Goal: Check status

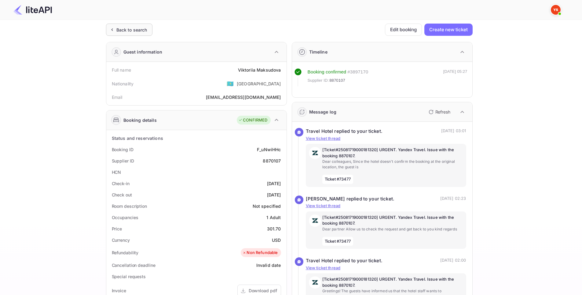
click at [128, 31] on div "Back to search" at bounding box center [131, 30] width 31 height 6
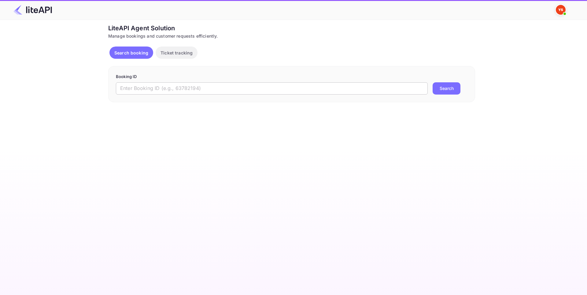
click at [202, 89] on input "text" at bounding box center [272, 88] width 312 height 12
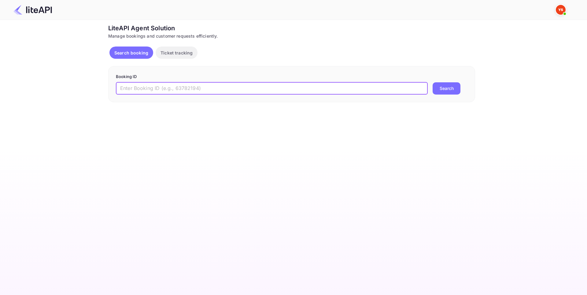
paste input "8944577"
type input "8944577"
click at [443, 89] on button "Search" at bounding box center [447, 88] width 28 height 12
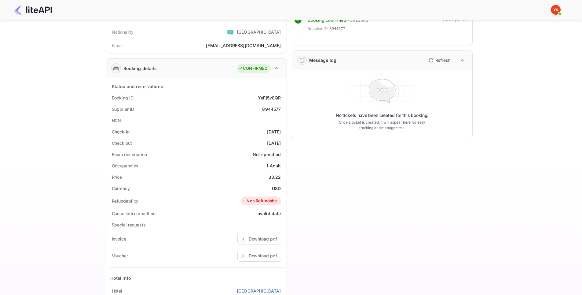
scroll to position [61, 0]
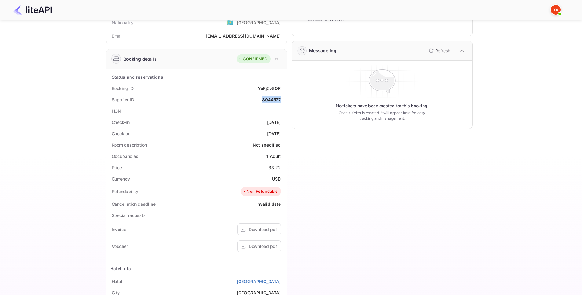
drag, startPoint x: 263, startPoint y: 99, endPoint x: 280, endPoint y: 100, distance: 17.1
click at [280, 100] on div "8944577" at bounding box center [271, 99] width 19 height 6
copy div "8944577"
drag, startPoint x: 254, startPoint y: 88, endPoint x: 284, endPoint y: 89, distance: 30.0
click at [284, 89] on div "Booking ID YeFj5v8QR" at bounding box center [196, 88] width 175 height 11
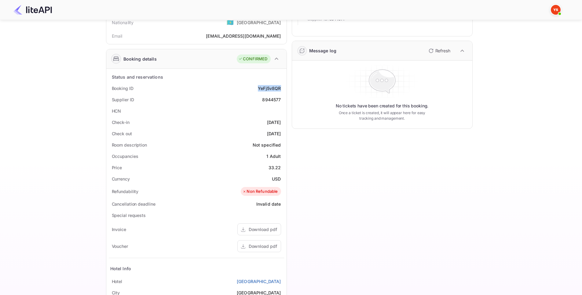
copy div "YeFj5v8QR"
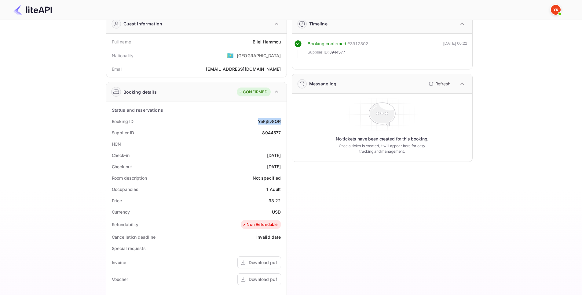
scroll to position [31, 0]
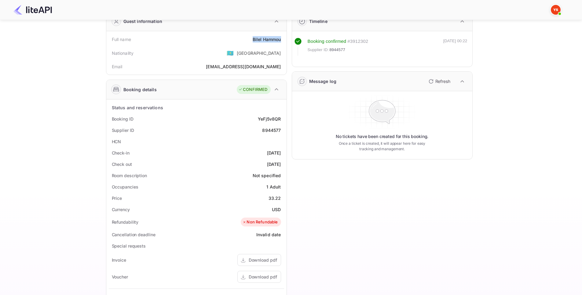
drag, startPoint x: 249, startPoint y: 42, endPoint x: 281, endPoint y: 41, distance: 31.8
click at [281, 41] on div "Full name [PERSON_NAME]" at bounding box center [196, 39] width 175 height 11
copy div "[PERSON_NAME]"
click at [247, 149] on div "Check-in [DATE]" at bounding box center [196, 152] width 175 height 11
drag, startPoint x: 272, startPoint y: 153, endPoint x: 286, endPoint y: 153, distance: 13.8
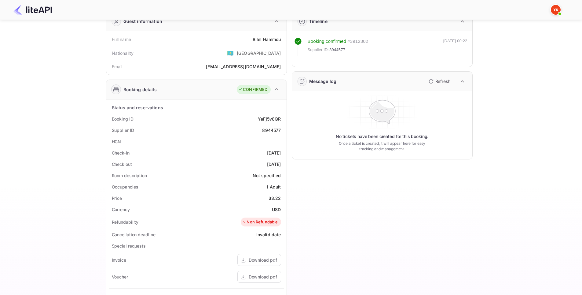
click at [286, 153] on div "Status and reservations Booking ID YeFj5v8QR Supplier ID 8944577 HCN Check-in […" at bounding box center [196, 250] width 180 height 303
copy div "[DATE]"
drag, startPoint x: 254, startPoint y: 164, endPoint x: 282, endPoint y: 165, distance: 28.5
click at [282, 165] on div "Check out [DATE]" at bounding box center [196, 163] width 175 height 11
copy div "[DATE]"
